Goal: Download file/media

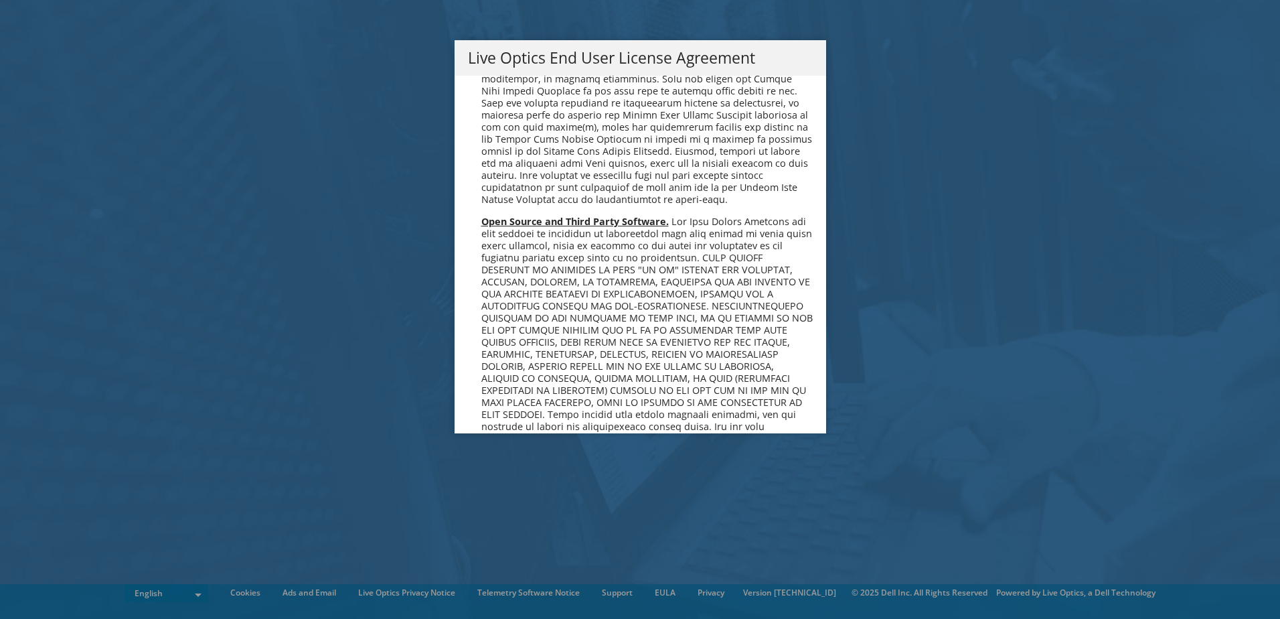
scroll to position [5062, 0]
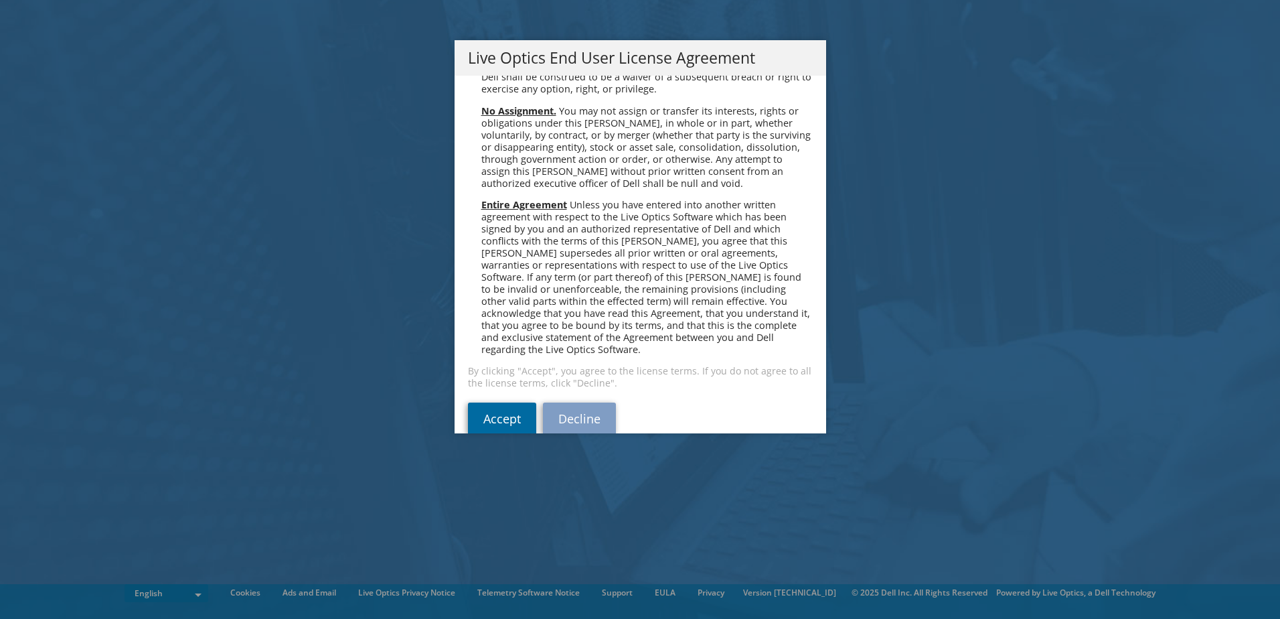
click at [507, 402] on link "Accept" at bounding box center [502, 418] width 68 height 32
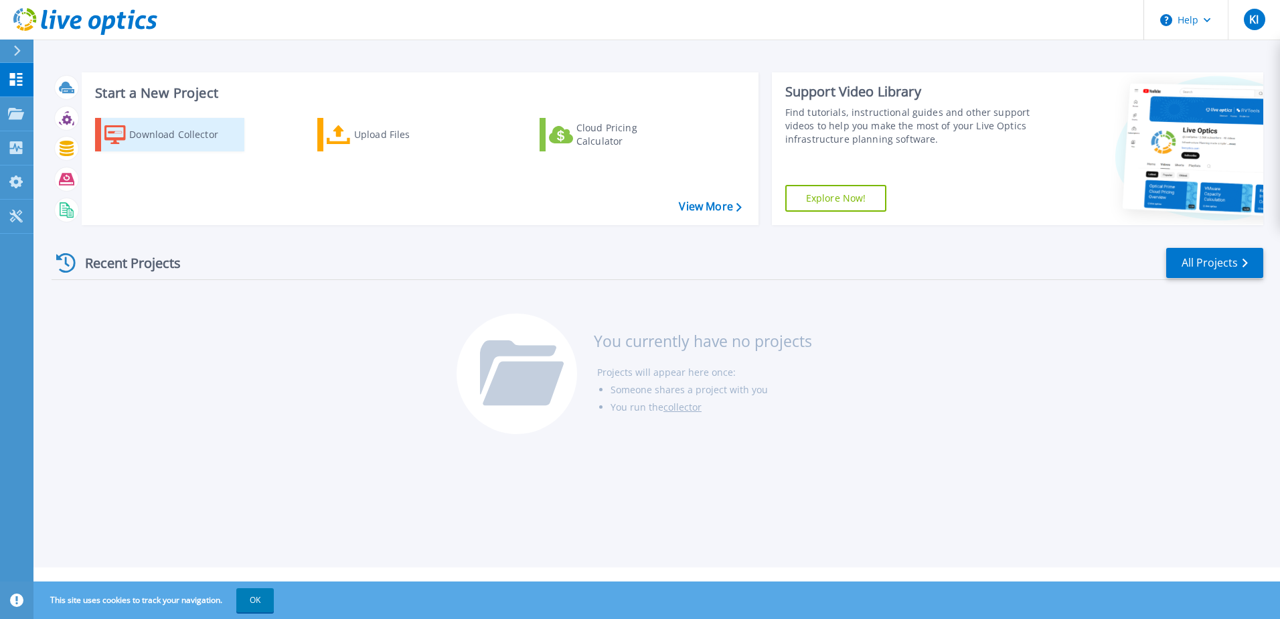
click at [181, 138] on div "Download Collector" at bounding box center [182, 134] width 107 height 27
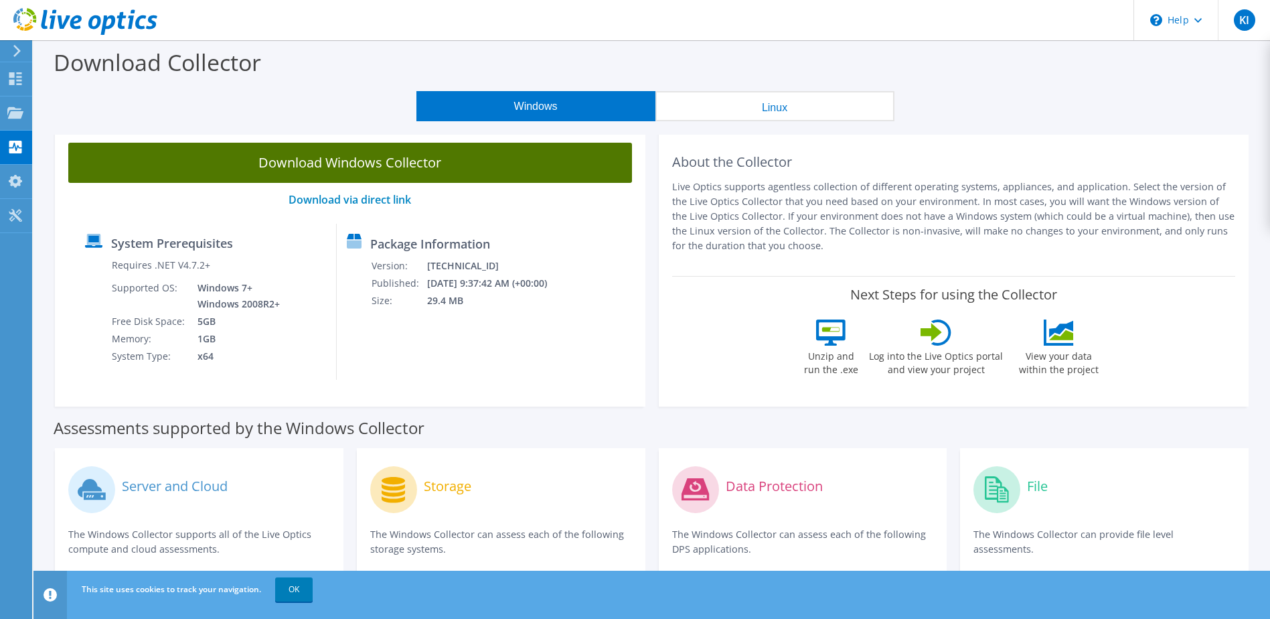
click at [404, 171] on link "Download Windows Collector" at bounding box center [350, 163] width 564 height 40
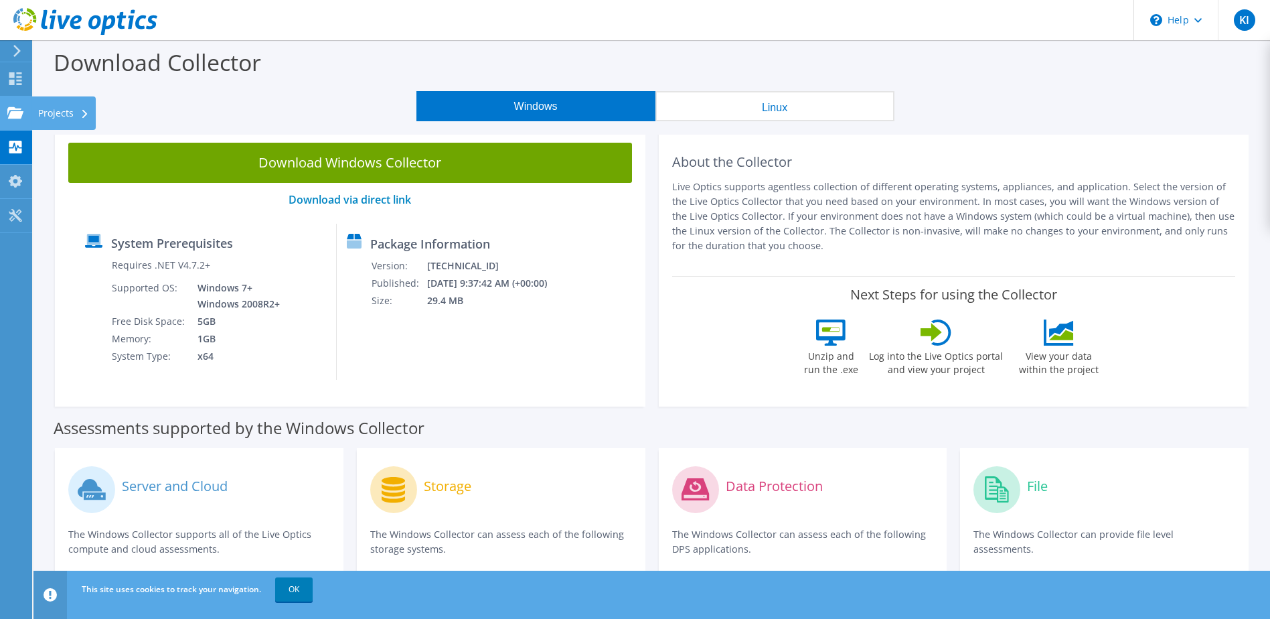
click at [16, 106] on icon at bounding box center [15, 112] width 16 height 13
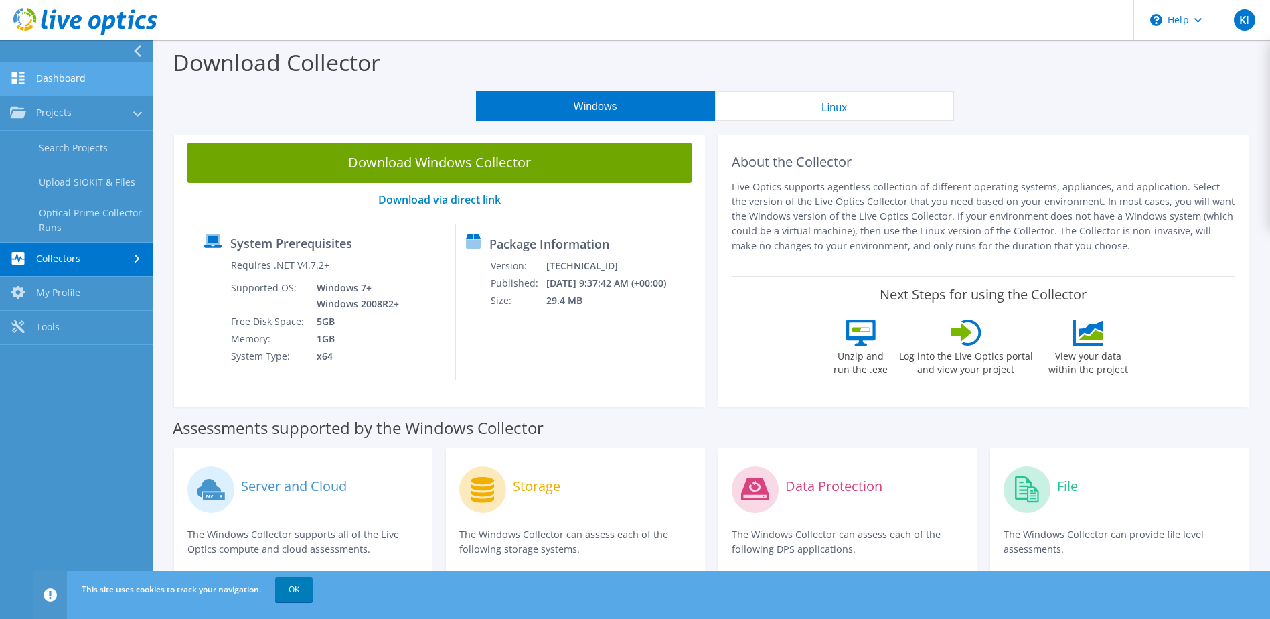
click at [62, 73] on link "Dashboard" at bounding box center [76, 79] width 153 height 34
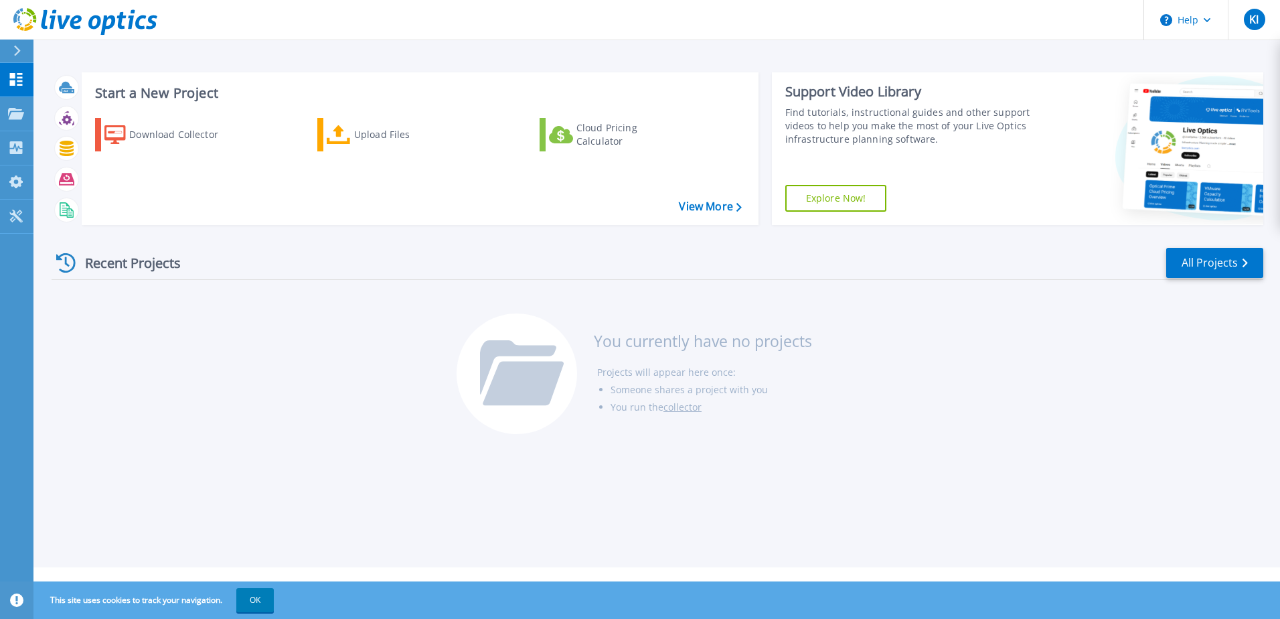
click at [684, 413] on link "collector" at bounding box center [682, 406] width 38 height 13
